Goal: Navigation & Orientation: Find specific page/section

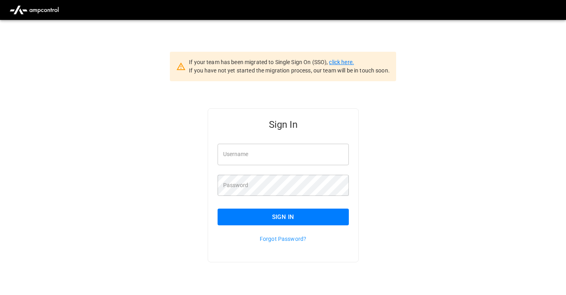
click at [338, 62] on link "click here." at bounding box center [341, 62] width 25 height 6
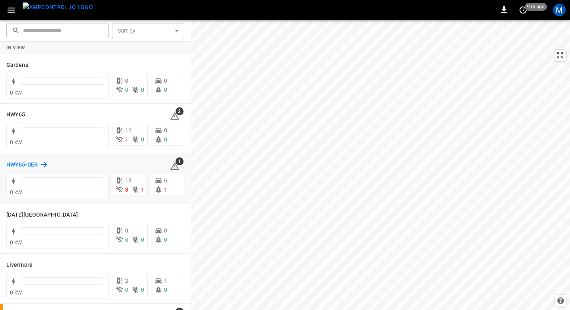
click at [19, 162] on h6 "HWY65-DER" at bounding box center [21, 165] width 31 height 9
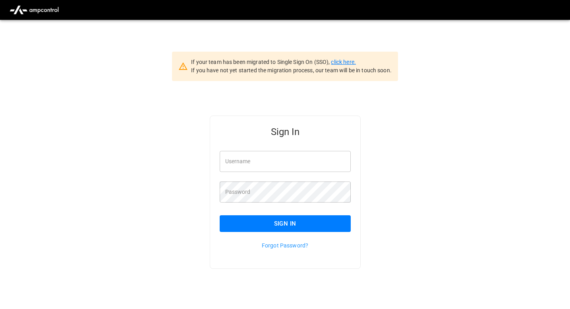
click at [341, 62] on link "click here." at bounding box center [343, 62] width 25 height 6
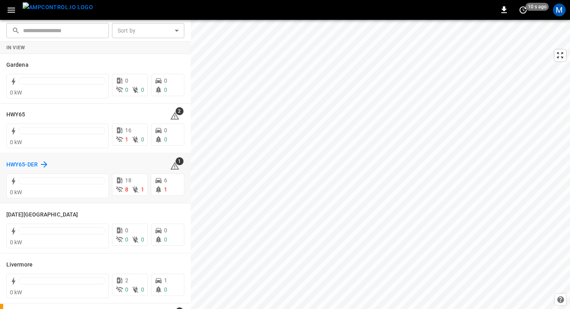
click at [16, 161] on h6 "HWY65-DER" at bounding box center [21, 165] width 31 height 9
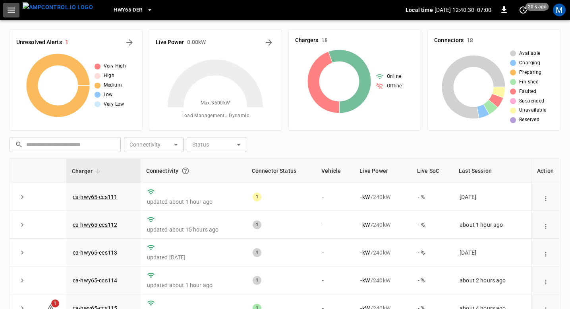
click at [11, 9] on icon "button" at bounding box center [11, 10] width 10 height 10
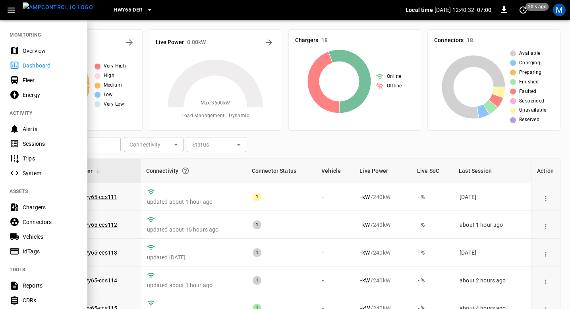
click at [31, 142] on div "Sessions" at bounding box center [50, 144] width 55 height 8
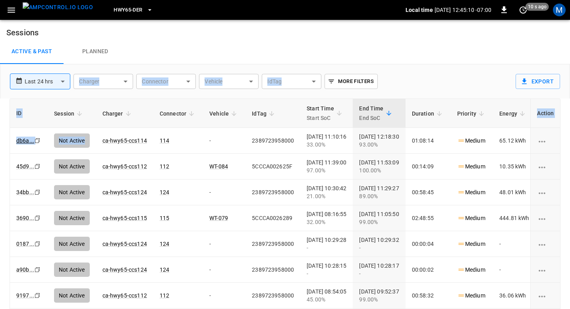
drag, startPoint x: 125, startPoint y: 150, endPoint x: 225, endPoint y: 52, distance: 140.0
click at [225, 52] on div "**********" at bounding box center [285, 178] width 570 height 317
click at [63, 8] on img "menu" at bounding box center [58, 7] width 70 height 10
